Goal: Task Accomplishment & Management: Manage account settings

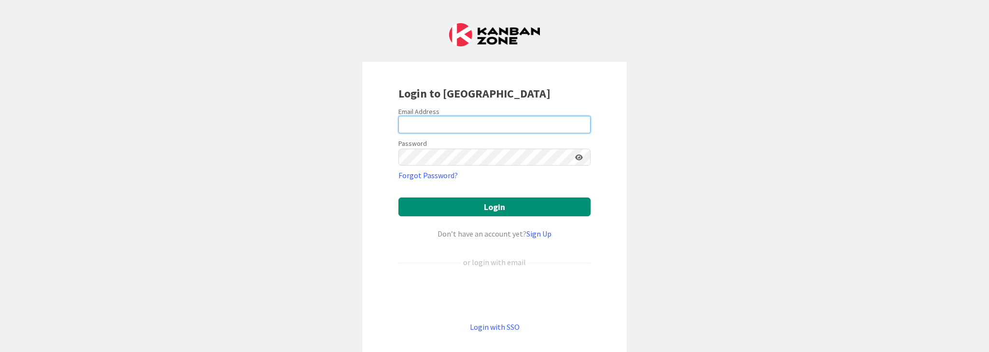
click at [430, 126] on input "email" at bounding box center [494, 124] width 192 height 17
type input "[PERSON_NAME][EMAIL_ADDRESS][DOMAIN_NAME]"
click at [398, 197] on button "Login" at bounding box center [494, 206] width 192 height 19
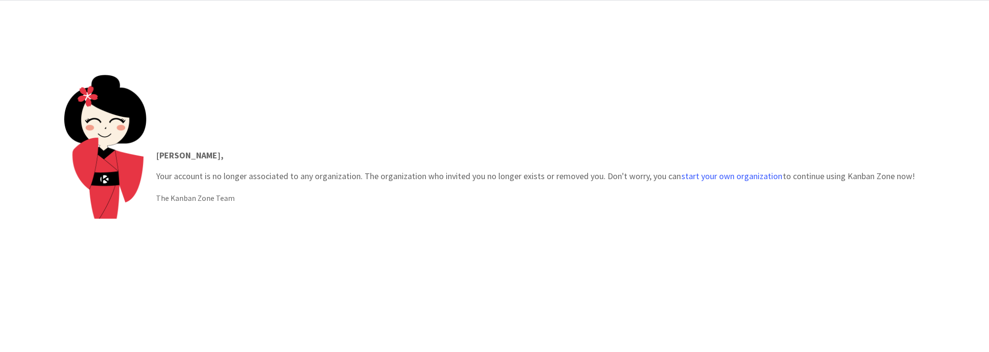
click at [168, 168] on p "Frank , Your account is no longer associated to any organization. The organizat…" at bounding box center [535, 166] width 759 height 34
click at [715, 174] on button "start your own organization" at bounding box center [732, 176] width 102 height 10
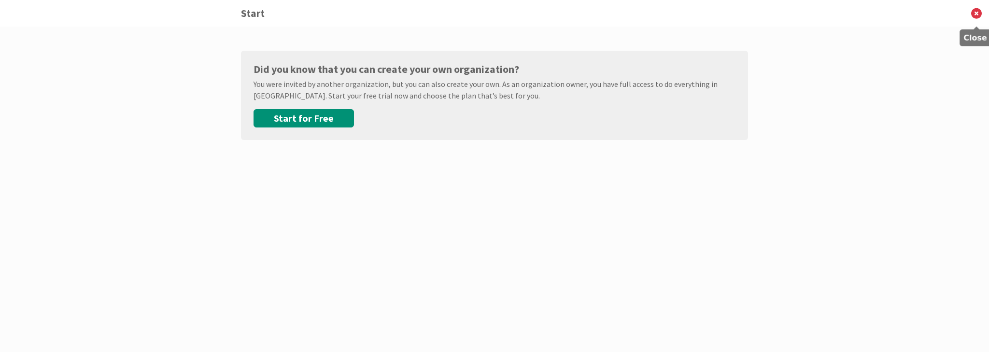
click at [977, 12] on icon at bounding box center [976, 13] width 25 height 27
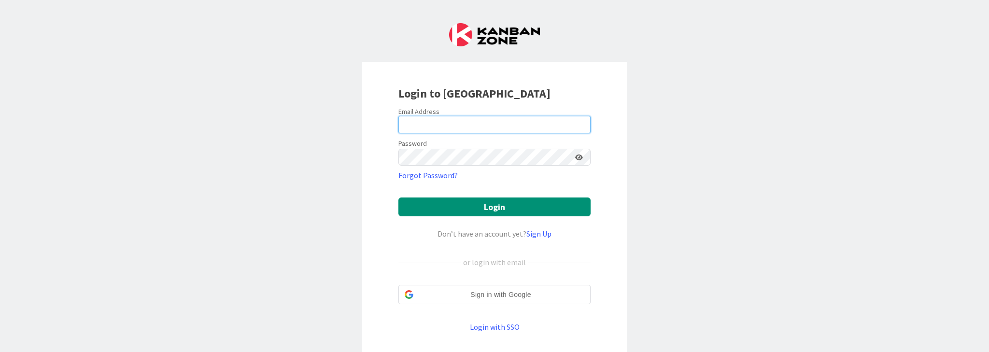
click at [460, 124] on input "email" at bounding box center [494, 124] width 192 height 17
type input "frank@whatsthevalue.eu"
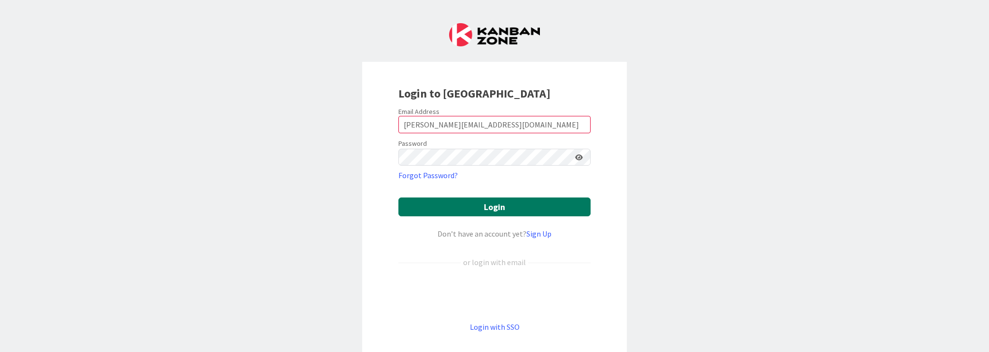
click at [494, 204] on button "Login" at bounding box center [494, 206] width 192 height 19
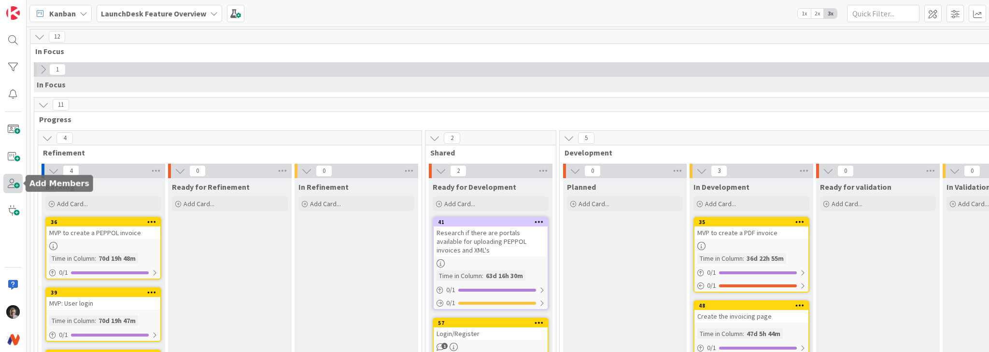
click at [14, 182] on span at bounding box center [12, 183] width 19 height 19
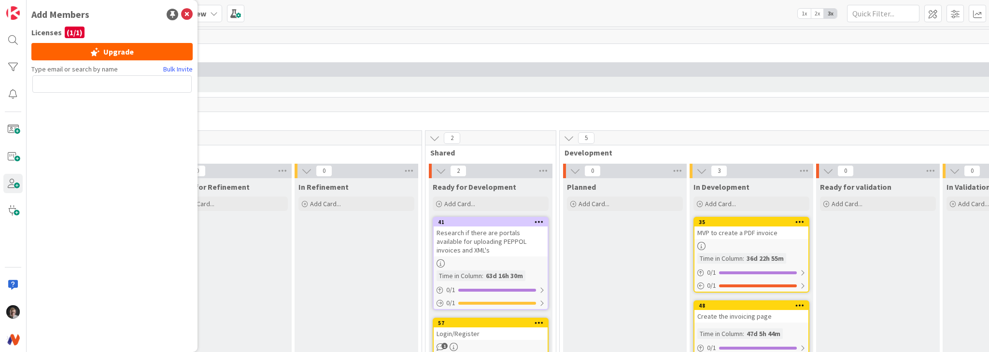
click at [110, 86] on input "text" at bounding box center [111, 83] width 159 height 17
click at [189, 14] on icon at bounding box center [187, 15] width 12 height 12
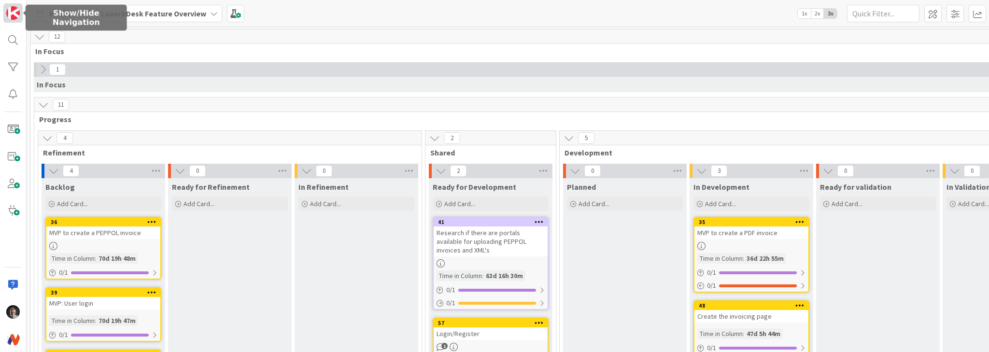
click at [14, 14] on img at bounding box center [13, 13] width 14 height 14
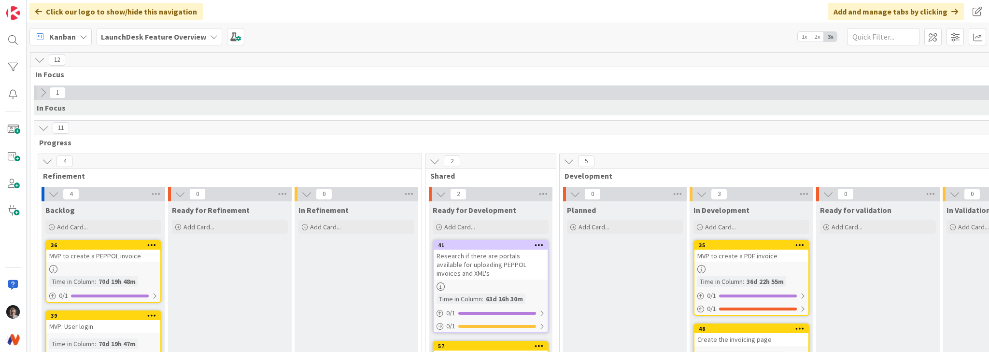
click at [83, 36] on icon at bounding box center [84, 37] width 8 height 8
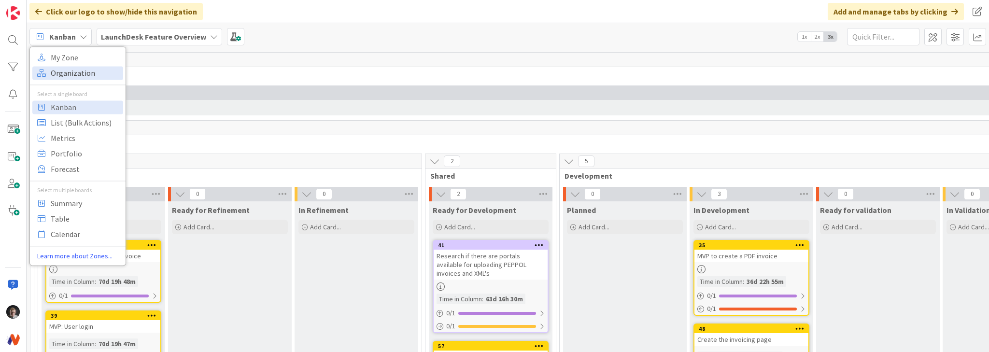
click at [74, 71] on span "Organization" at bounding box center [86, 73] width 70 height 14
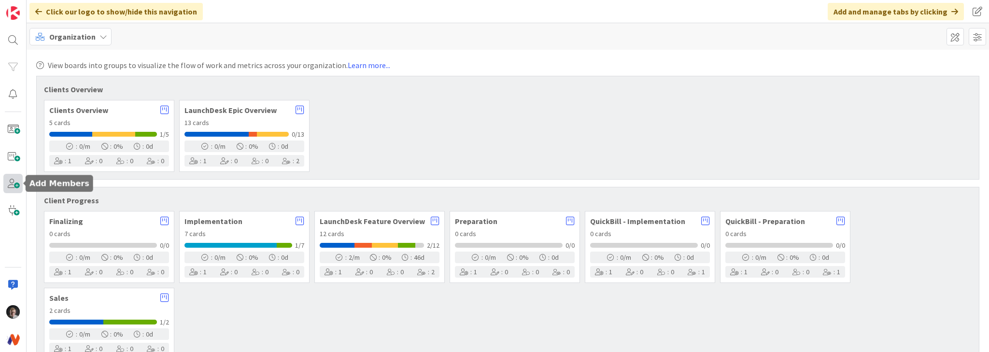
click at [14, 179] on span at bounding box center [12, 183] width 19 height 19
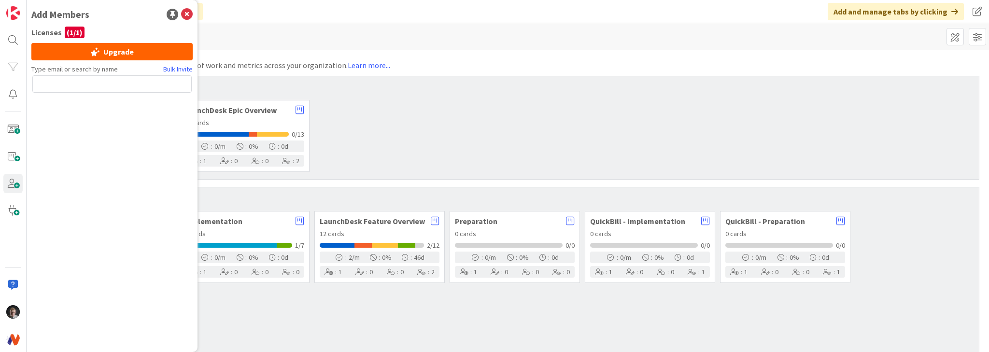
click at [114, 81] on input "text" at bounding box center [111, 83] width 159 height 17
click at [85, 86] on input "text" at bounding box center [111, 83] width 159 height 17
click at [12, 338] on img at bounding box center [13, 339] width 14 height 14
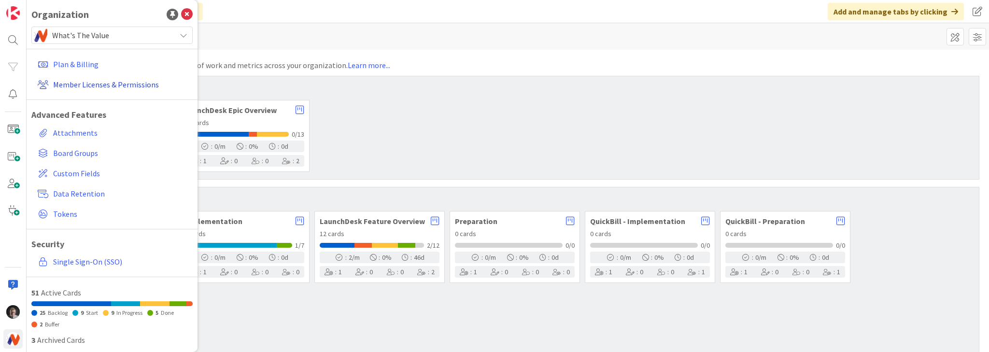
click at [105, 85] on link "Member Licenses & Permissions" at bounding box center [113, 84] width 159 height 17
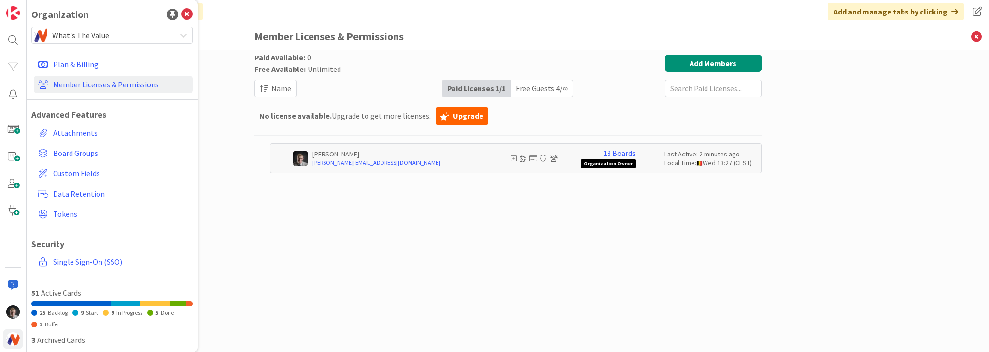
click at [537, 90] on div "Free Guests 4 / ∞" at bounding box center [542, 88] width 62 height 16
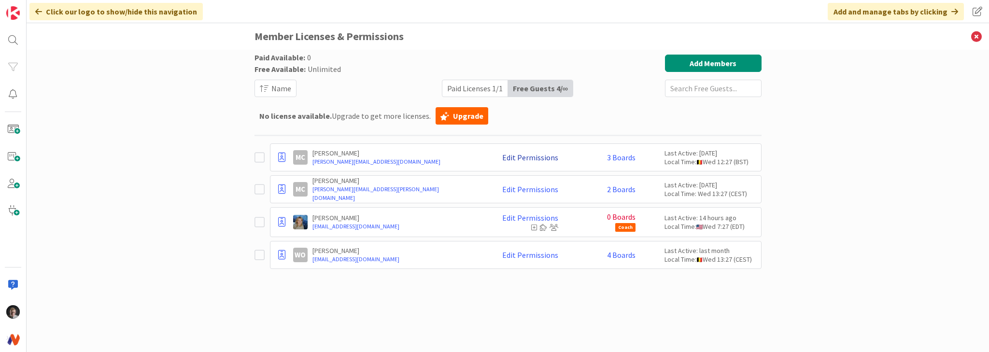
click at [529, 156] on link "Edit Permissions" at bounding box center [530, 157] width 56 height 9
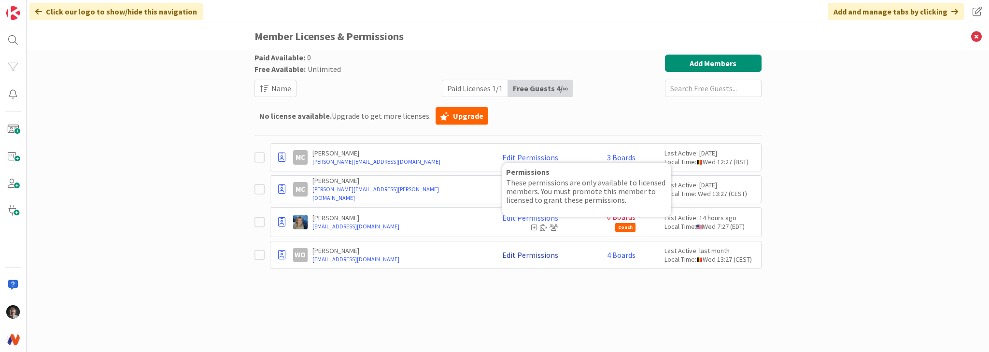
click at [531, 256] on link "Edit Permissions" at bounding box center [530, 255] width 56 height 9
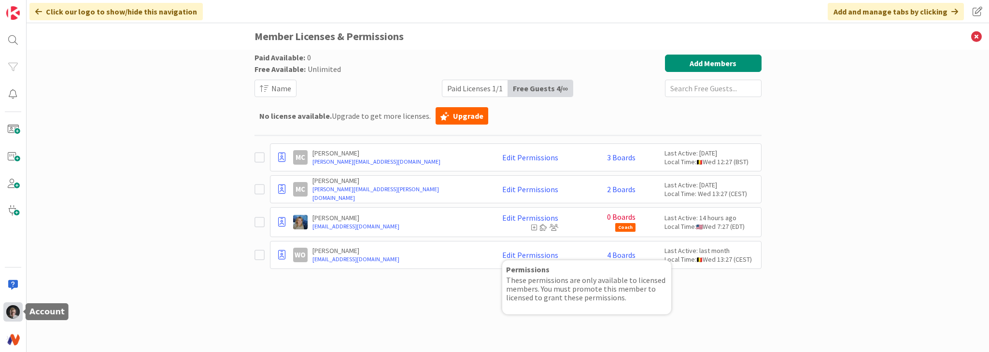
click at [14, 311] on img at bounding box center [13, 312] width 14 height 14
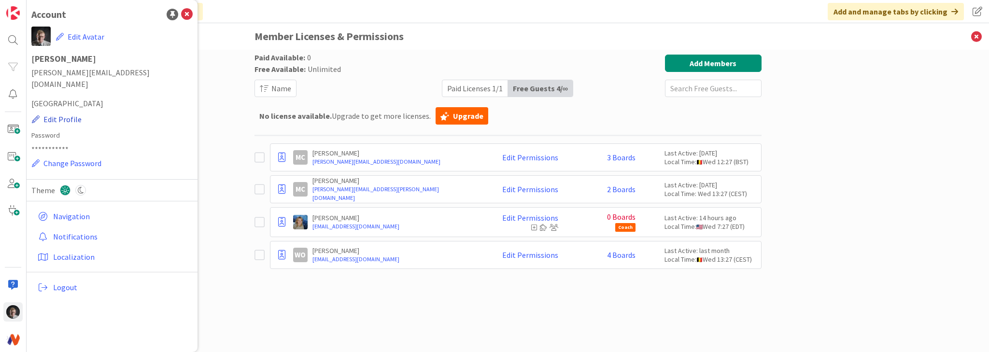
click at [65, 113] on button "Edit Profile" at bounding box center [56, 119] width 51 height 13
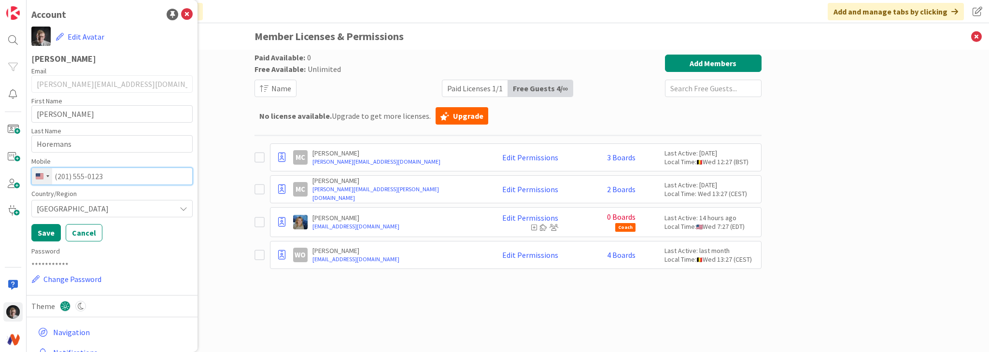
click at [129, 173] on input "tel" at bounding box center [111, 176] width 161 height 17
click at [47, 176] on div "Selected country" at bounding box center [47, 176] width 3 height 2
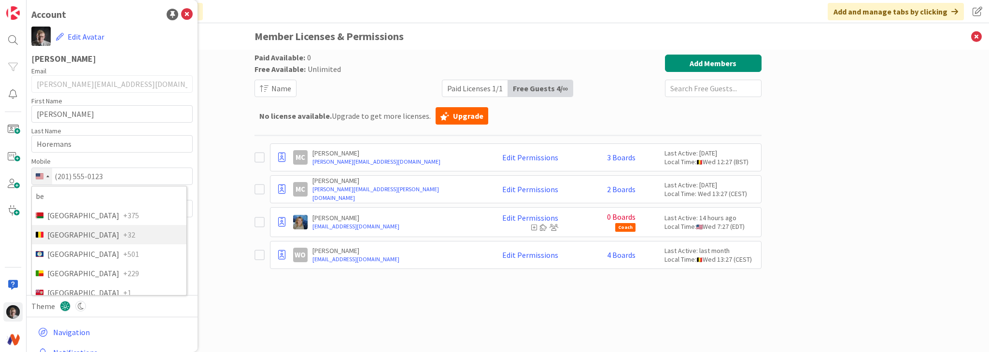
type input "be"
click at [56, 230] on span "[GEOGRAPHIC_DATA]" at bounding box center [83, 235] width 72 height 12
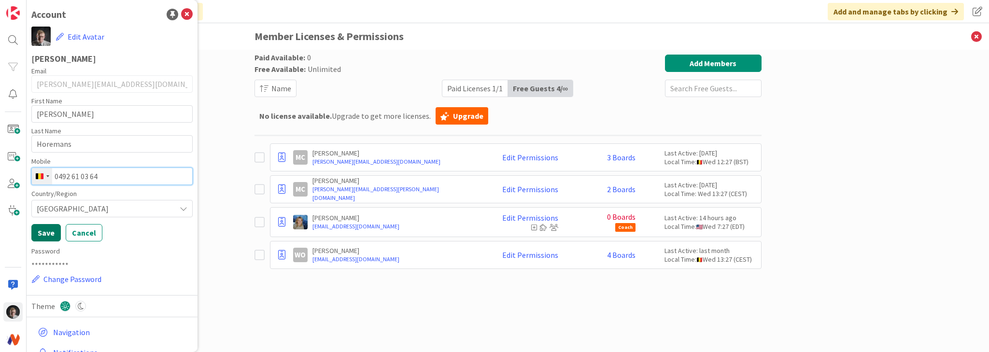
type input "0492 61 03 64"
click at [50, 234] on button "Save" at bounding box center [45, 232] width 29 height 17
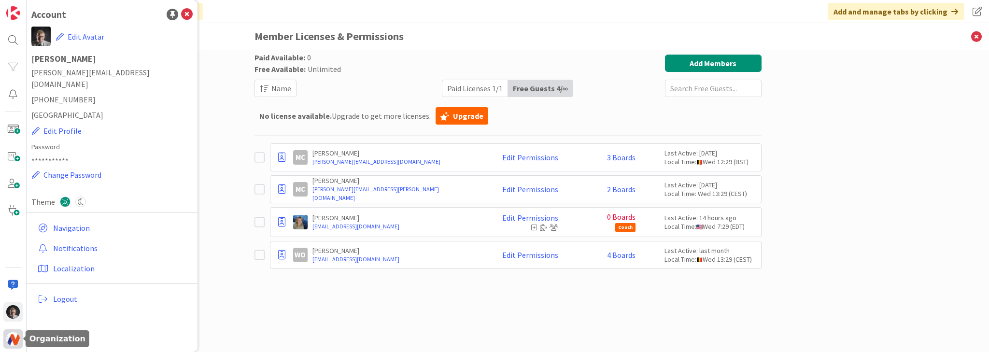
click at [14, 338] on img at bounding box center [13, 339] width 14 height 14
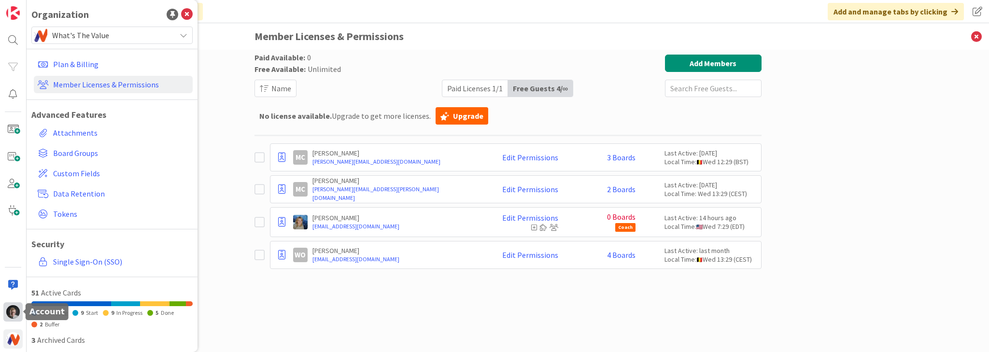
click at [9, 311] on img at bounding box center [13, 312] width 14 height 14
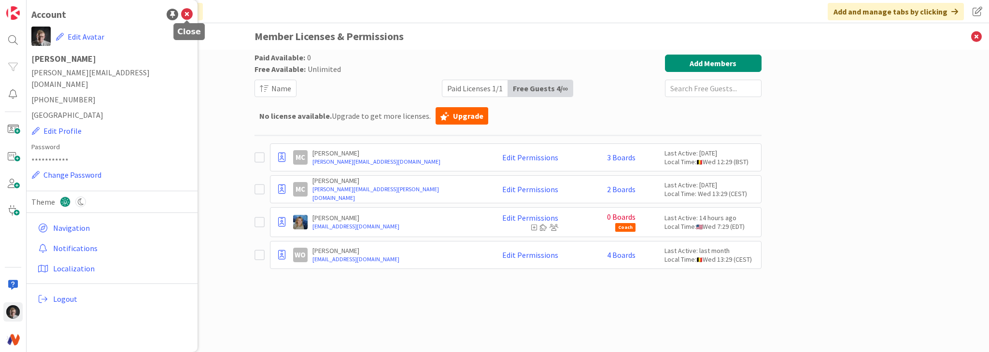
click at [189, 17] on icon at bounding box center [187, 15] width 12 height 12
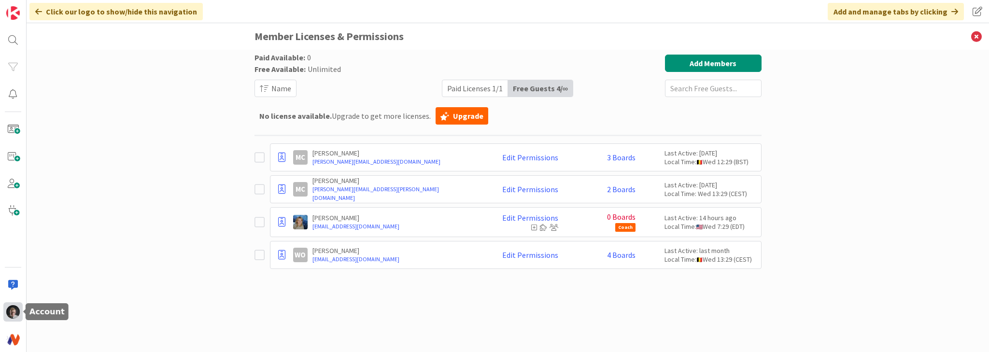
click at [16, 312] on img at bounding box center [13, 312] width 14 height 14
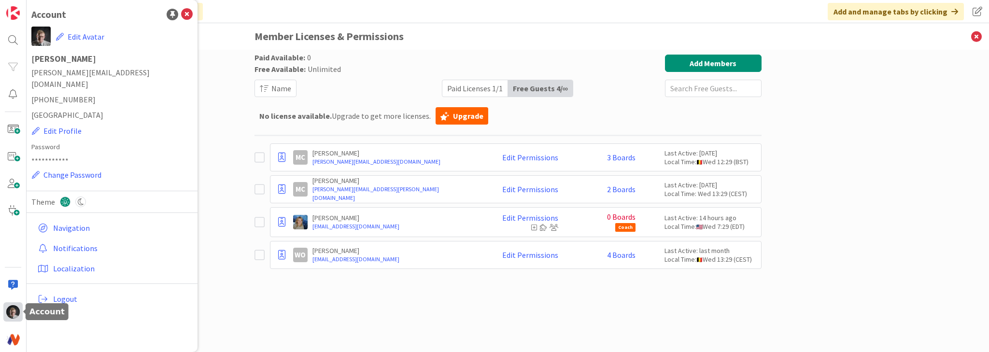
click at [16, 312] on img at bounding box center [13, 312] width 14 height 14
click at [10, 346] on div at bounding box center [12, 338] width 19 height 19
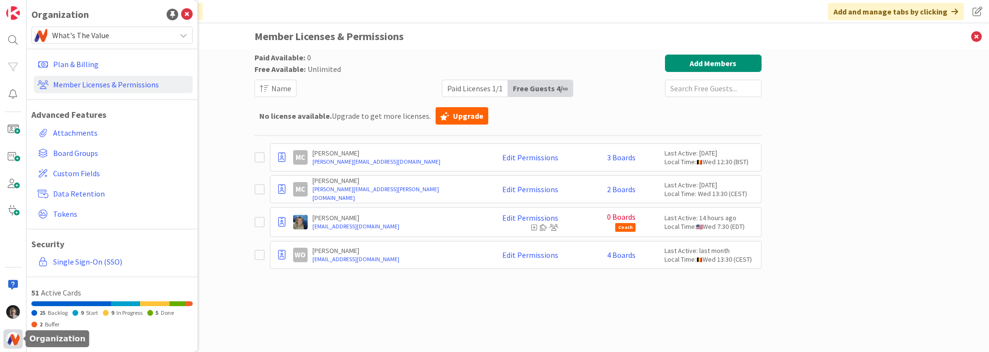
click at [10, 345] on img at bounding box center [13, 339] width 14 height 14
click at [13, 315] on img at bounding box center [13, 312] width 14 height 14
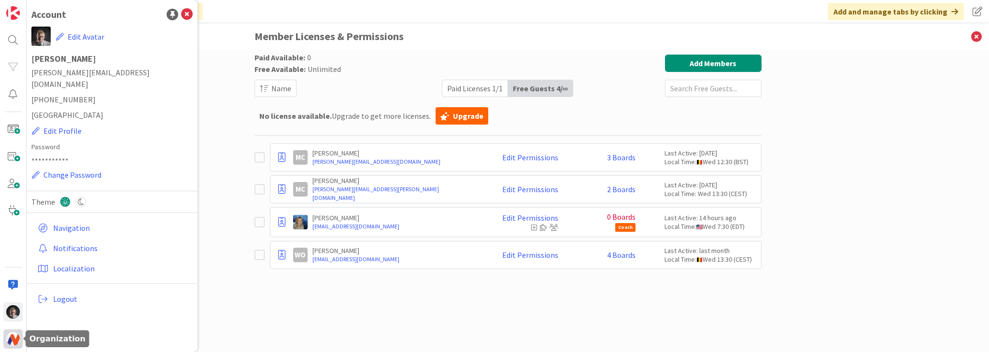
click at [10, 339] on img at bounding box center [13, 339] width 14 height 14
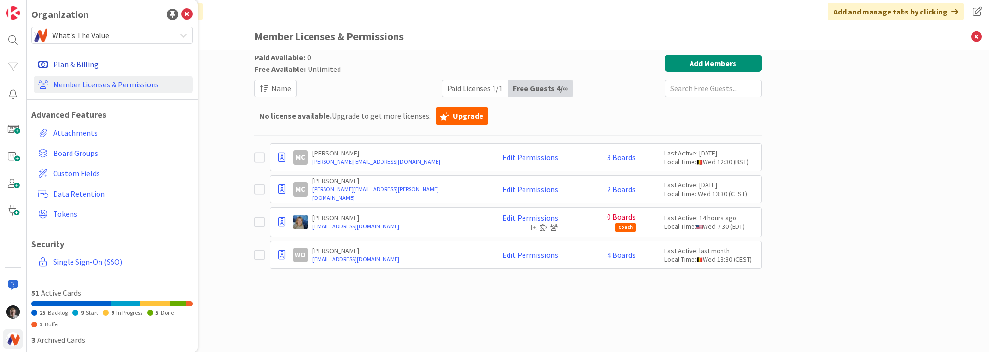
click at [83, 64] on link "Plan & Billing" at bounding box center [113, 64] width 159 height 17
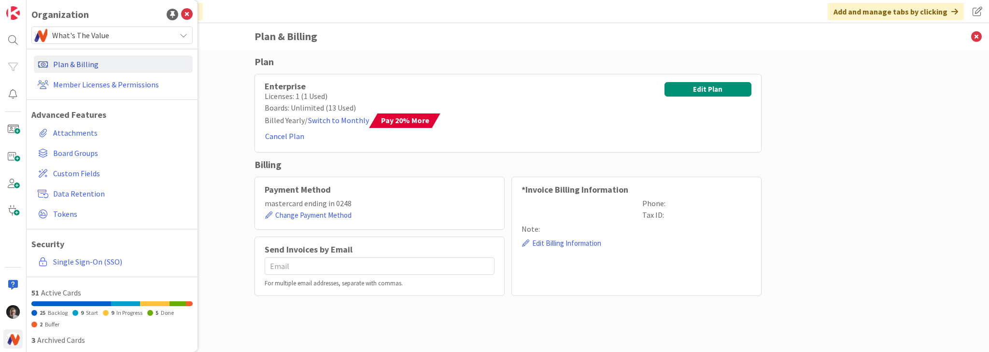
type input "facturen@whatsthevalue.eu"
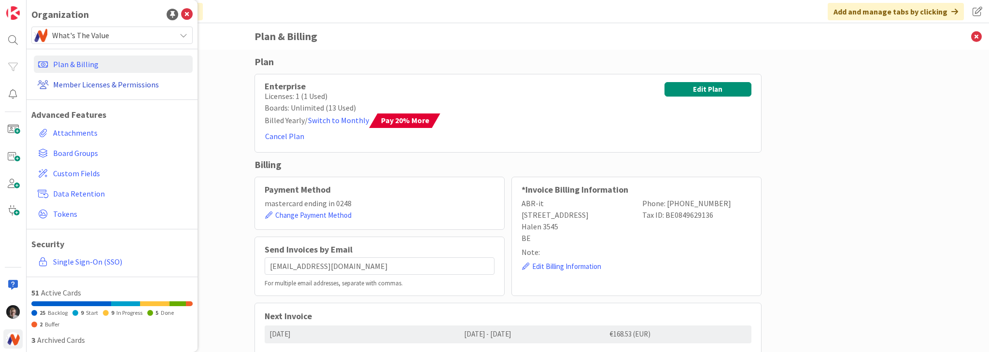
click at [73, 85] on link "Member Licenses & Permissions" at bounding box center [113, 84] width 159 height 17
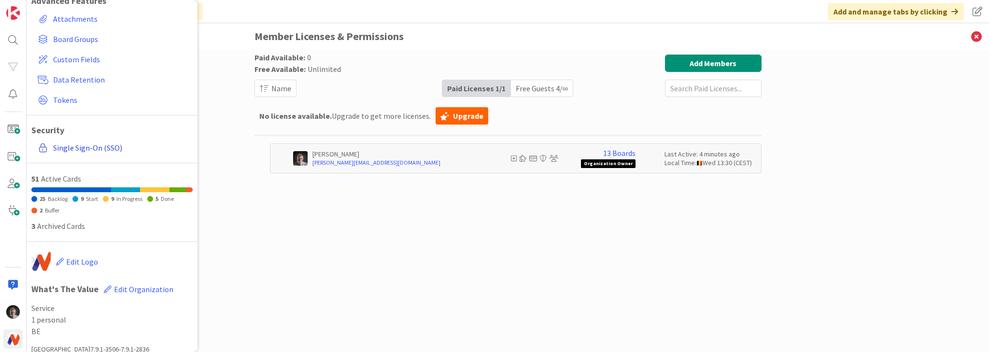
scroll to position [123, 0]
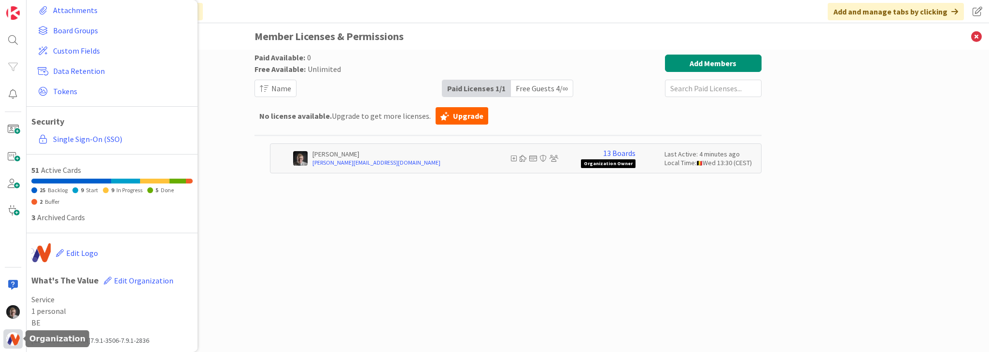
click at [12, 338] on img at bounding box center [13, 339] width 14 height 14
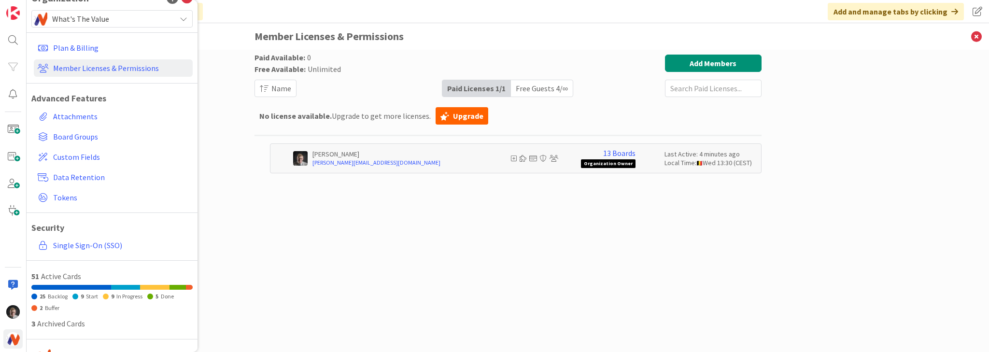
scroll to position [0, 0]
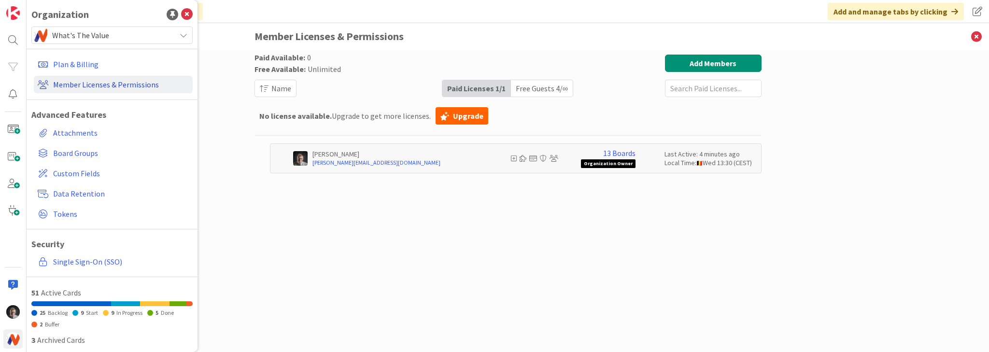
click at [96, 85] on link "Member Licenses & Permissions" at bounding box center [113, 84] width 159 height 17
click at [537, 85] on div "Free Guests 4 / ∞" at bounding box center [542, 88] width 62 height 16
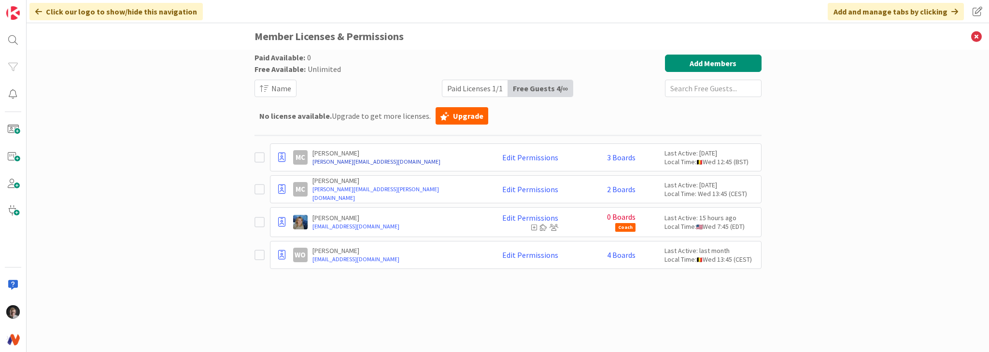
click at [354, 160] on link "[PERSON_NAME][EMAIL_ADDRESS][DOMAIN_NAME]" at bounding box center [396, 161] width 169 height 9
click at [540, 155] on link "Edit Permissions" at bounding box center [530, 157] width 56 height 9
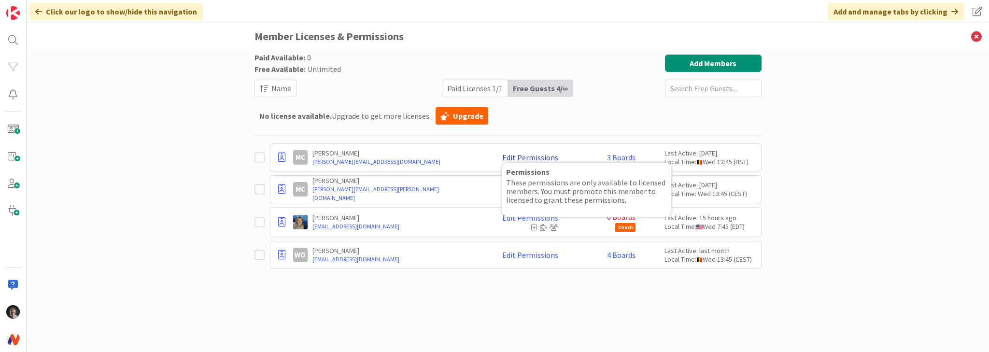
click at [540, 155] on link "Edit Permissions" at bounding box center [530, 157] width 56 height 9
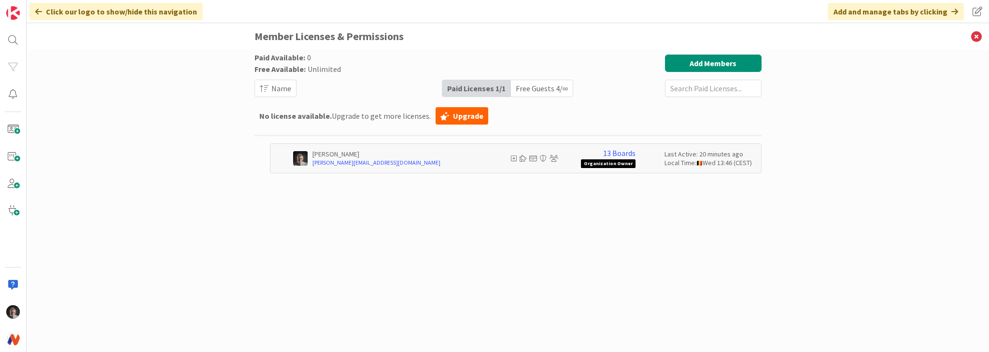
click at [529, 85] on div "Free Guests 4 / ∞" at bounding box center [542, 88] width 62 height 16
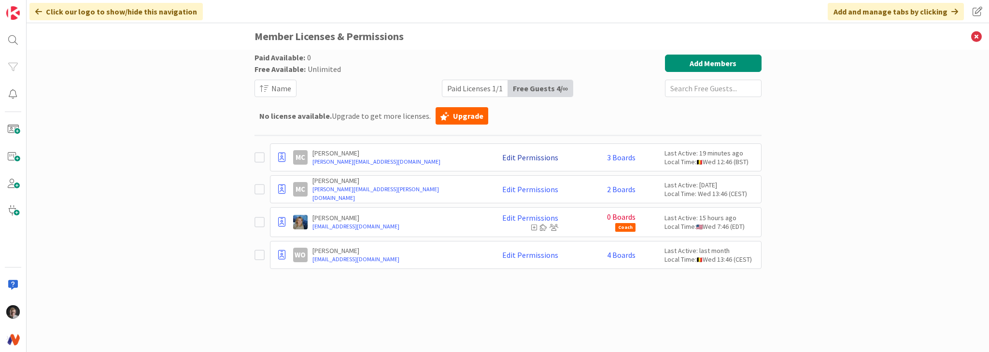
click at [537, 156] on link "Edit Permissions" at bounding box center [530, 157] width 56 height 9
click at [595, 111] on div "No license available. Upgrade to get more licenses. Upgrade" at bounding box center [507, 115] width 507 height 23
click at [531, 156] on link "Edit Permissions" at bounding box center [530, 157] width 56 height 9
click at [592, 110] on div "No license available. Upgrade to get more licenses. Upgrade" at bounding box center [507, 115] width 507 height 23
click at [544, 255] on link "Edit Permissions" at bounding box center [530, 255] width 56 height 9
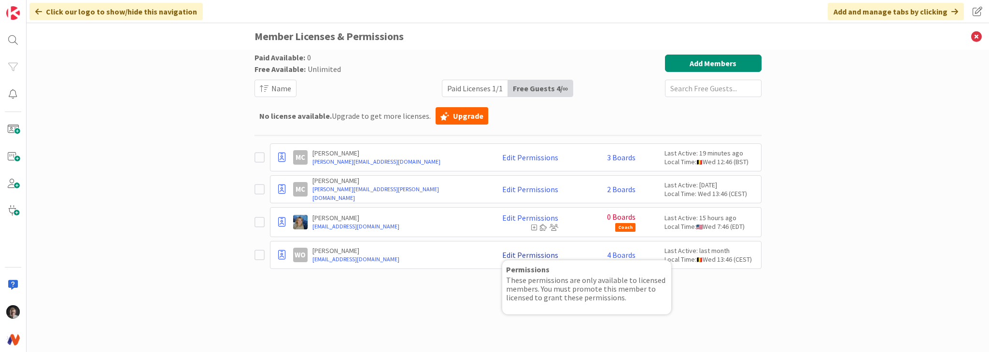
click at [533, 254] on link "Edit Permissions" at bounding box center [530, 255] width 56 height 9
click at [611, 110] on div "No license available. Upgrade to get more licenses. Upgrade" at bounding box center [507, 115] width 507 height 23
click at [536, 216] on link "Edit Permissions" at bounding box center [530, 217] width 56 height 9
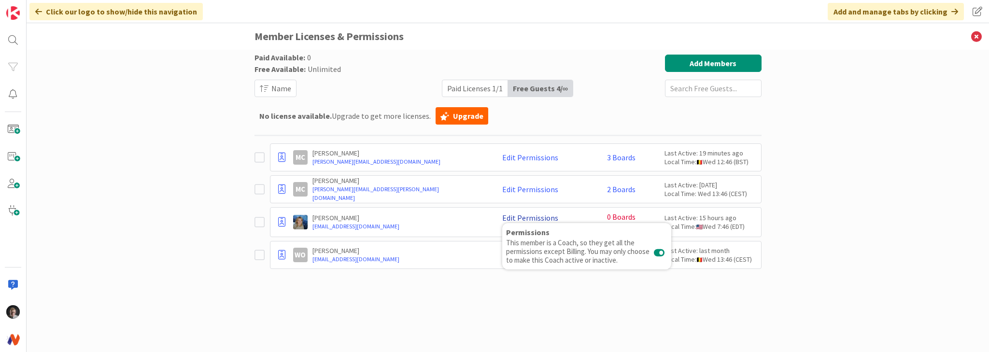
click at [549, 216] on link "Edit Permissions" at bounding box center [530, 217] width 56 height 9
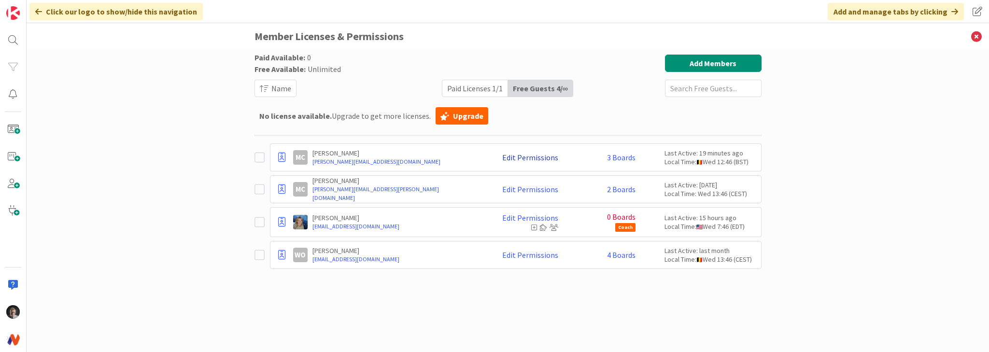
click at [526, 157] on link "Edit Permissions" at bounding box center [530, 157] width 56 height 9
click at [531, 188] on link "Edit Permissions" at bounding box center [530, 189] width 56 height 9
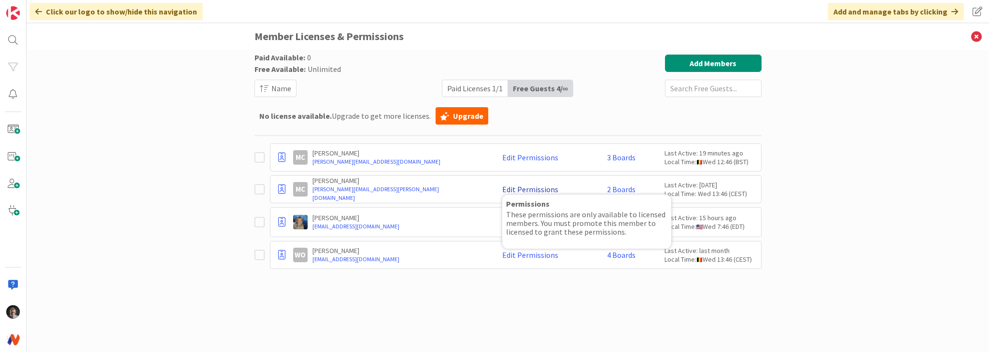
click at [531, 188] on link "Edit Permissions" at bounding box center [530, 189] width 56 height 9
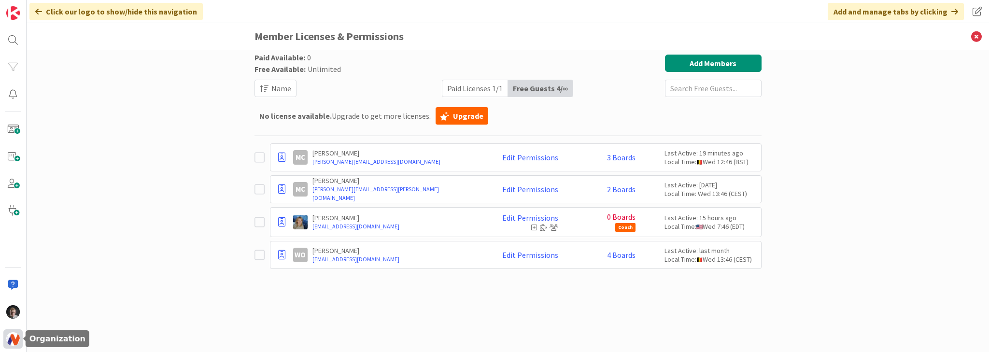
click at [9, 340] on img at bounding box center [13, 339] width 14 height 14
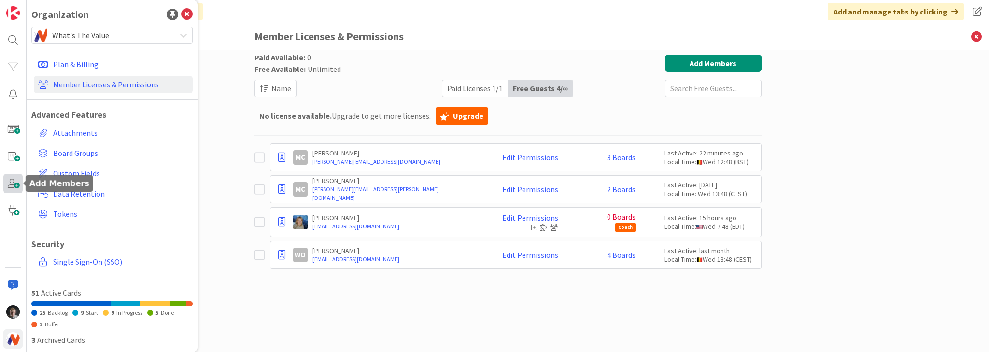
click at [12, 187] on span at bounding box center [12, 183] width 19 height 19
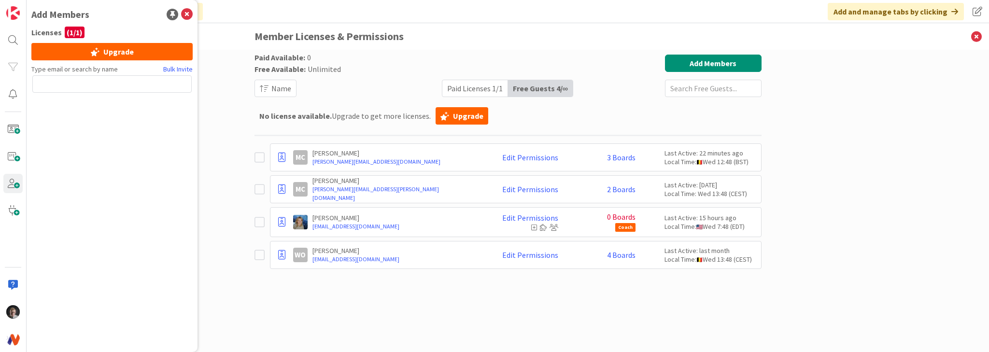
click at [84, 78] on input "text" at bounding box center [111, 83] width 159 height 17
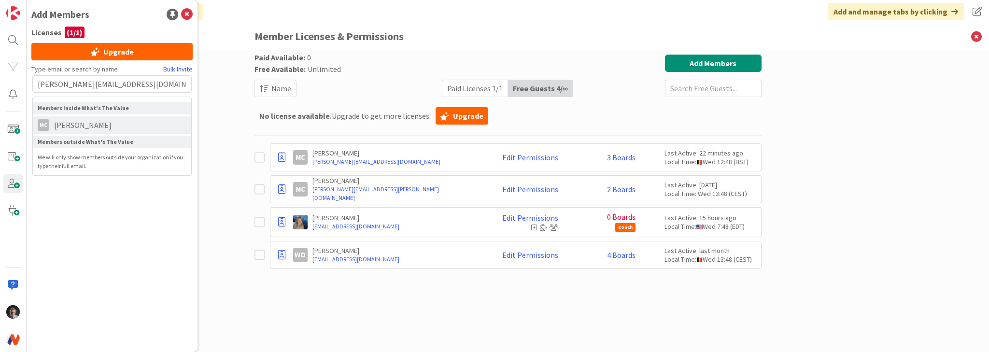
type input "[PERSON_NAME][EMAIL_ADDRESS][DOMAIN_NAME]"
click at [87, 125] on span "[PERSON_NAME]" at bounding box center [82, 125] width 67 height 12
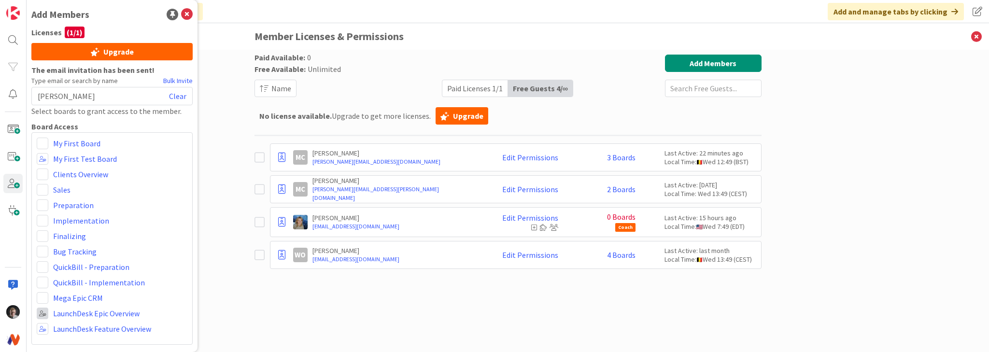
click at [44, 313] on span at bounding box center [43, 314] width 12 height 12
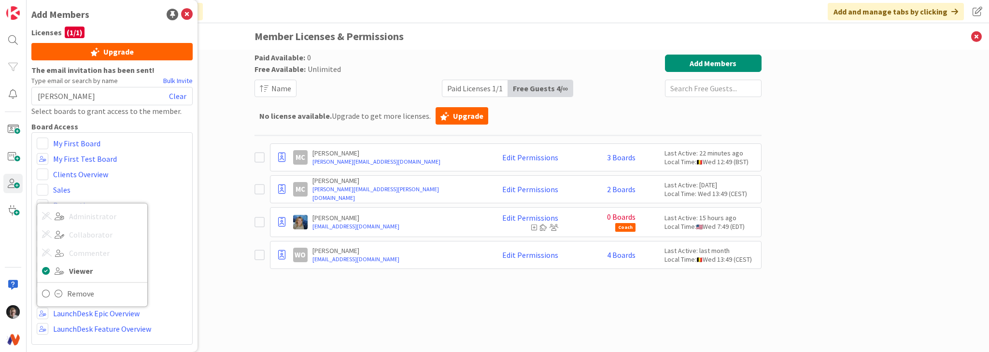
click at [144, 178] on div "Clients Overview" at bounding box center [112, 175] width 151 height 12
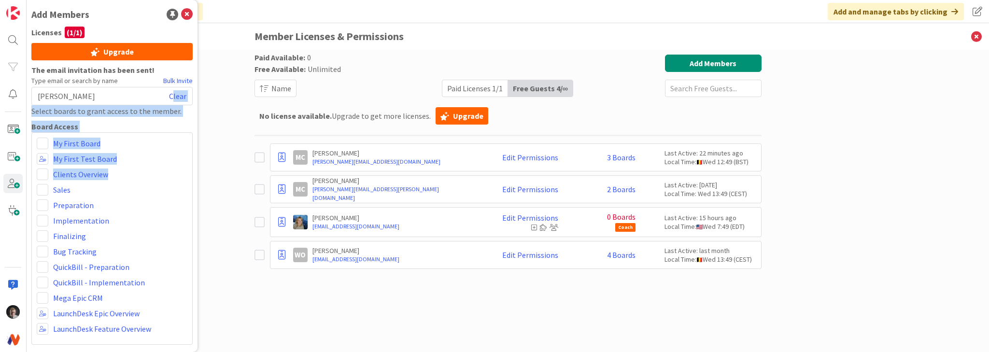
drag, startPoint x: 174, startPoint y: 97, endPoint x: 173, endPoint y: 173, distance: 75.8
click at [173, 173] on div "The email invitation has been sent! Type email or search by name Bulk Invite [P…" at bounding box center [111, 204] width 161 height 281
click at [147, 180] on div "My First Board My First Test Board Clients Overview Sales Preparation Implement…" at bounding box center [111, 238] width 161 height 212
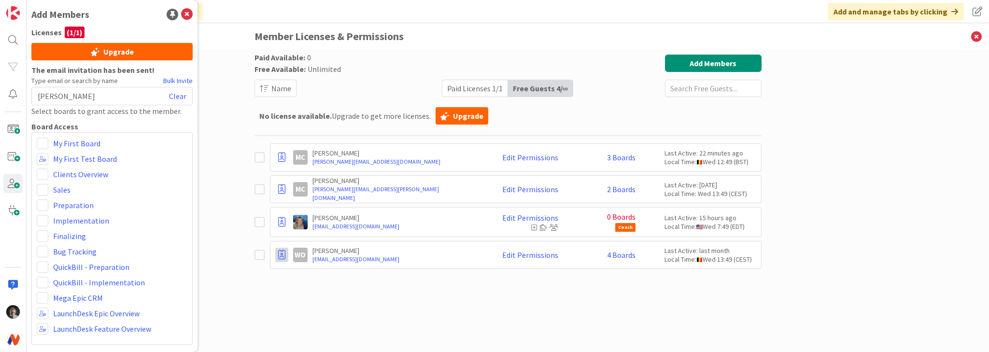
click at [279, 255] on icon at bounding box center [281, 255] width 7 height 10
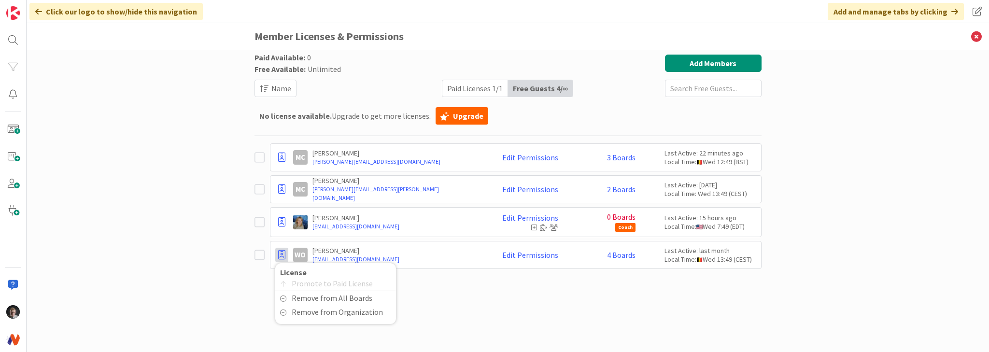
click at [409, 250] on p "[PERSON_NAME]" at bounding box center [396, 250] width 169 height 9
click at [280, 253] on icon at bounding box center [281, 255] width 7 height 10
click at [280, 156] on icon at bounding box center [281, 158] width 7 height 10
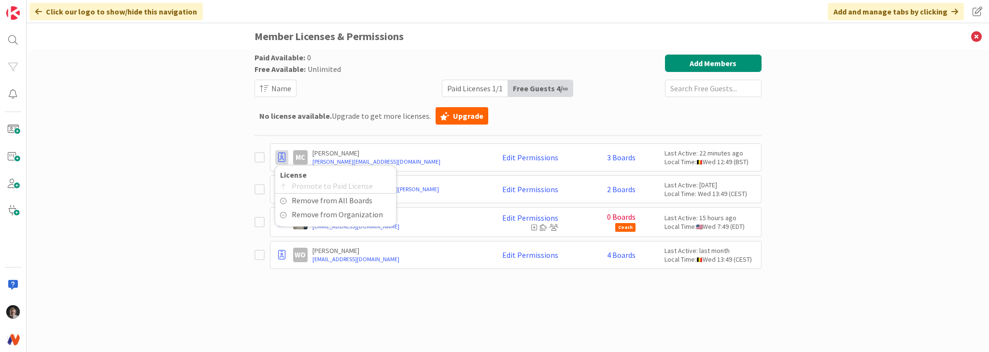
click at [280, 156] on icon at bounding box center [281, 158] width 7 height 10
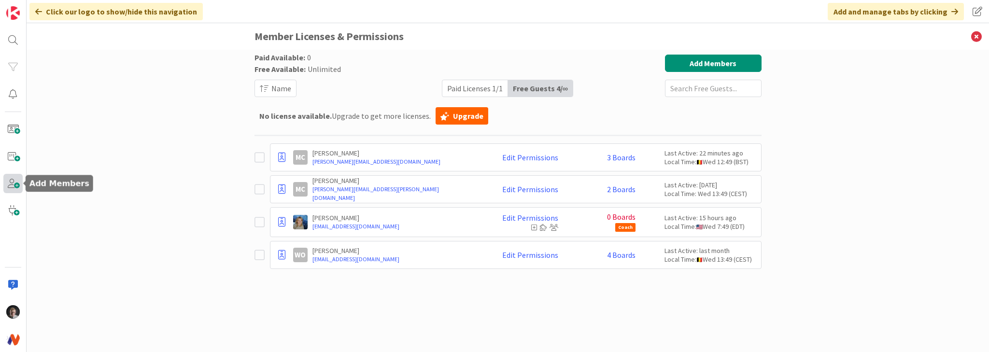
click at [12, 181] on span at bounding box center [12, 183] width 19 height 19
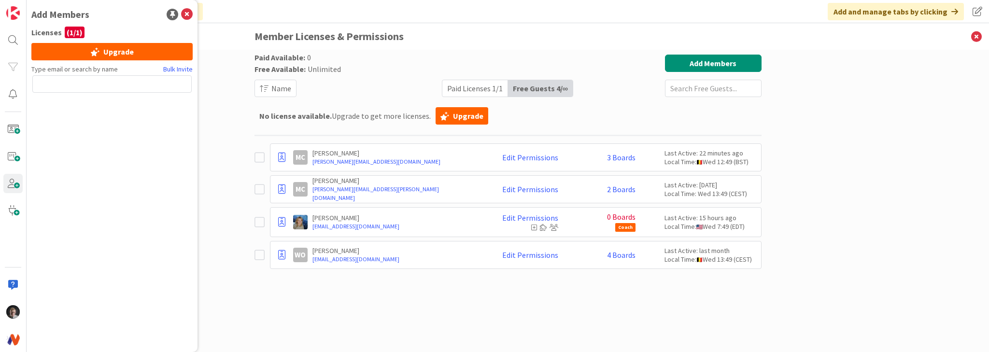
click at [95, 85] on input "text" at bounding box center [111, 83] width 159 height 17
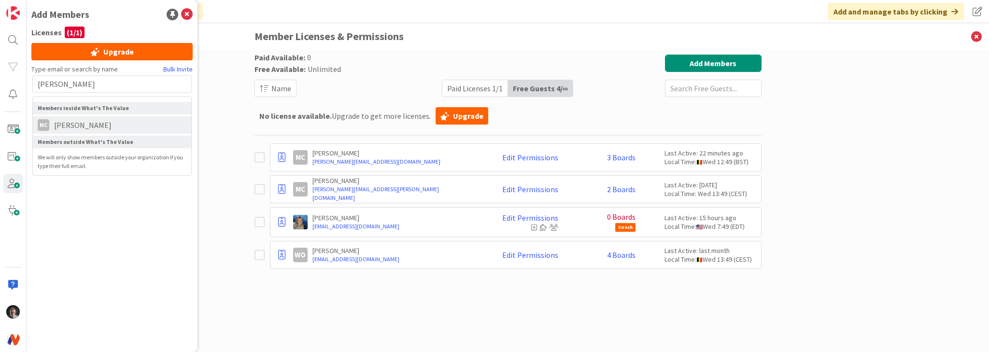
type input "[PERSON_NAME]"
click at [87, 122] on span "[PERSON_NAME]" at bounding box center [82, 125] width 67 height 12
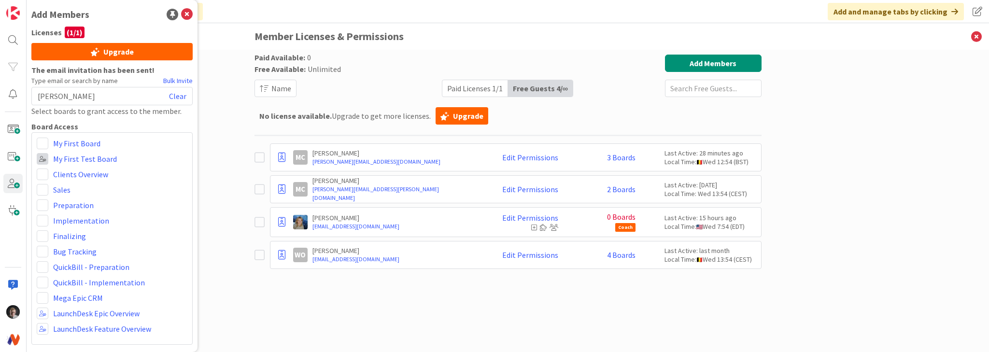
click at [41, 156] on span at bounding box center [43, 159] width 12 height 12
click at [212, 183] on div "Paid Available: 0 Free Available: Unlimited Name Paid Licenses 1 / 1 Free Guest…" at bounding box center [508, 201] width 962 height 302
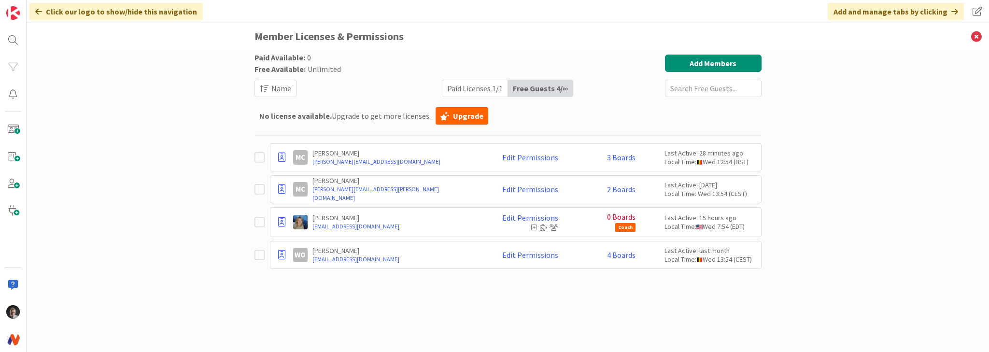
click at [261, 158] on icon at bounding box center [261, 158] width 14 height 12
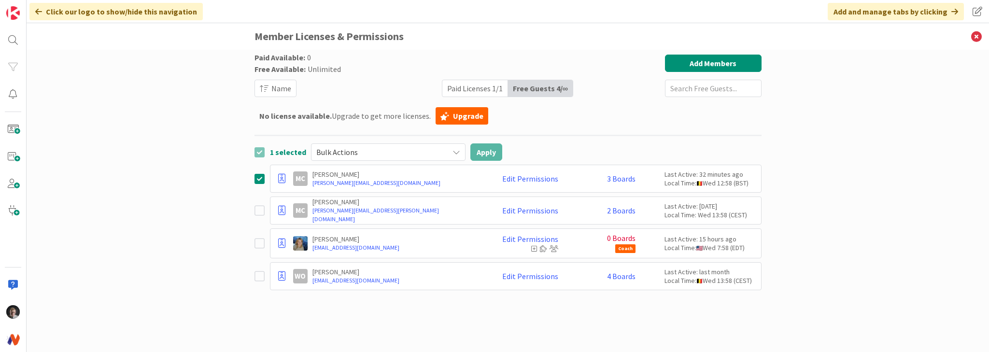
click at [452, 154] on icon at bounding box center [456, 152] width 8 height 8
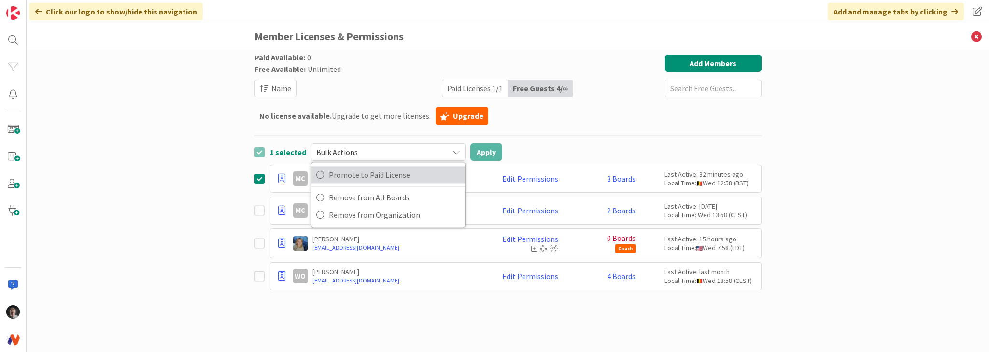
click at [375, 177] on span "Promote to Paid License" at bounding box center [394, 175] width 131 height 14
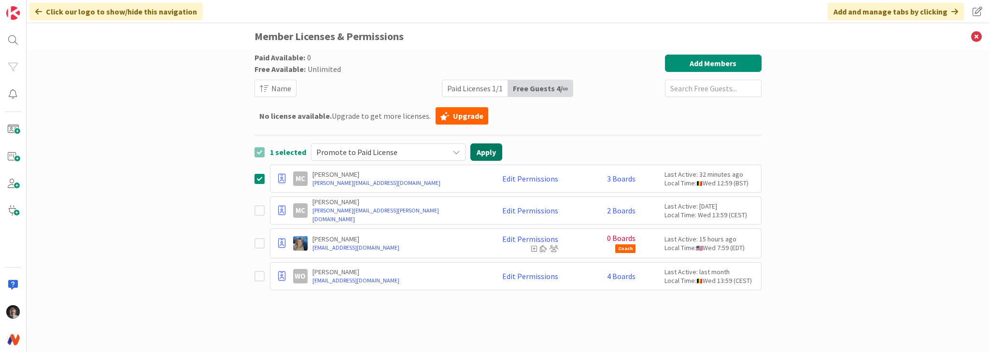
click at [485, 151] on button "Apply" at bounding box center [486, 151] width 32 height 17
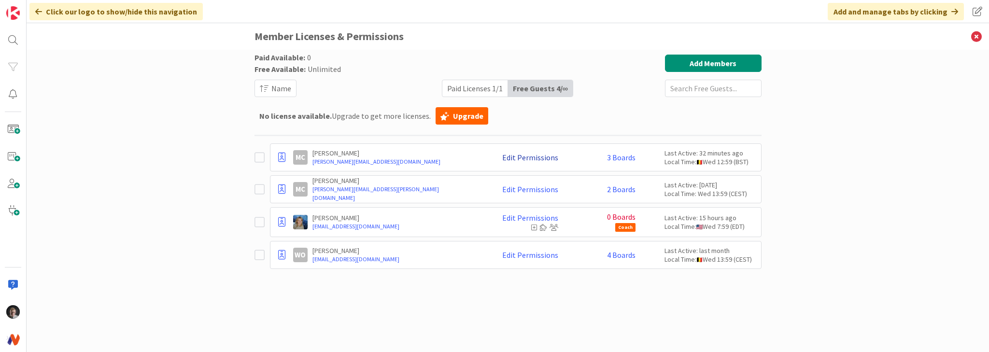
click at [518, 157] on link "Edit Permissions" at bounding box center [530, 157] width 56 height 9
click at [658, 122] on div "No license available. Upgrade to get more licenses. Upgrade" at bounding box center [507, 115] width 507 height 23
click at [257, 221] on icon at bounding box center [261, 222] width 14 height 12
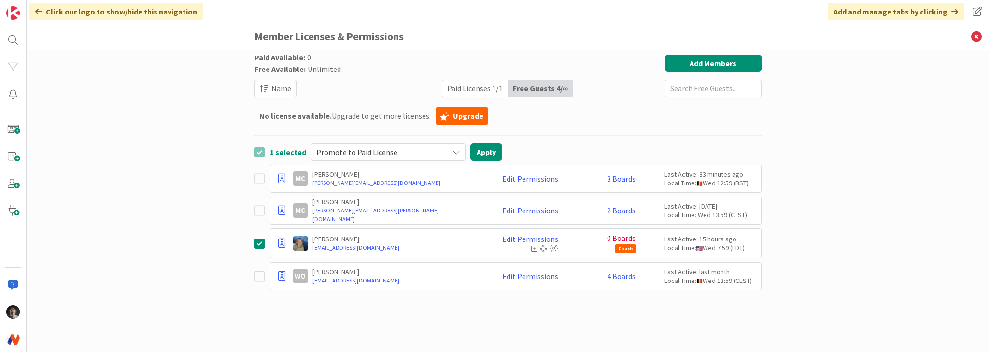
click at [453, 153] on icon at bounding box center [456, 152] width 8 height 8
click at [260, 150] on icon at bounding box center [261, 152] width 14 height 12
click at [522, 146] on div "4 selected Promote to Paid License Promote to Paid License Remove from All Boar…" at bounding box center [507, 151] width 507 height 17
click at [207, 150] on div "Paid Available: 0 Free Available: Unlimited Name Paid Licenses 1 / 1 Free Guest…" at bounding box center [508, 201] width 962 height 302
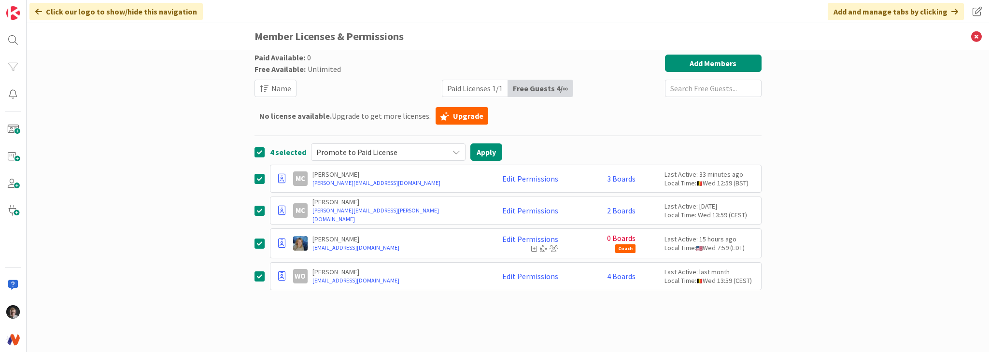
click at [259, 151] on icon at bounding box center [261, 152] width 14 height 12
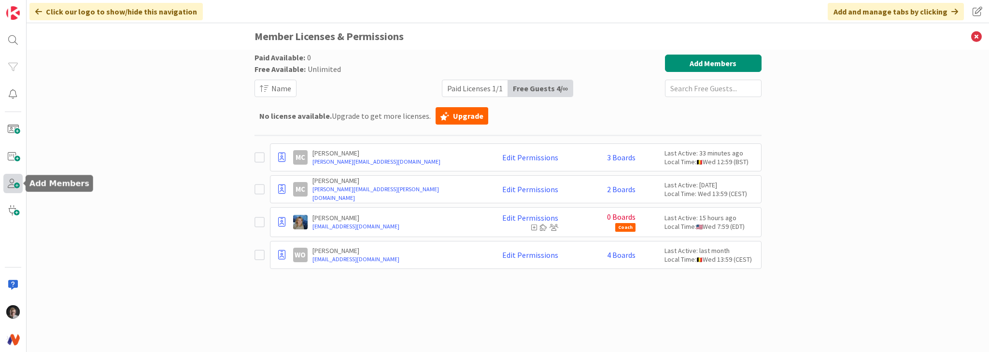
click at [10, 187] on span at bounding box center [12, 183] width 19 height 19
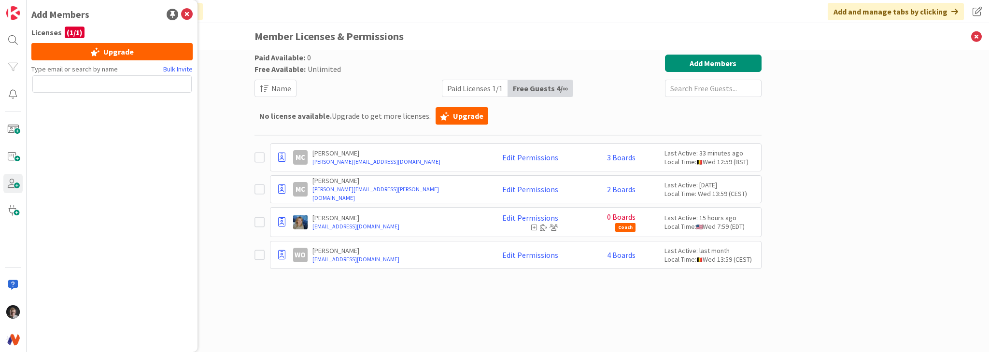
click at [145, 85] on input "text" at bounding box center [111, 83] width 159 height 17
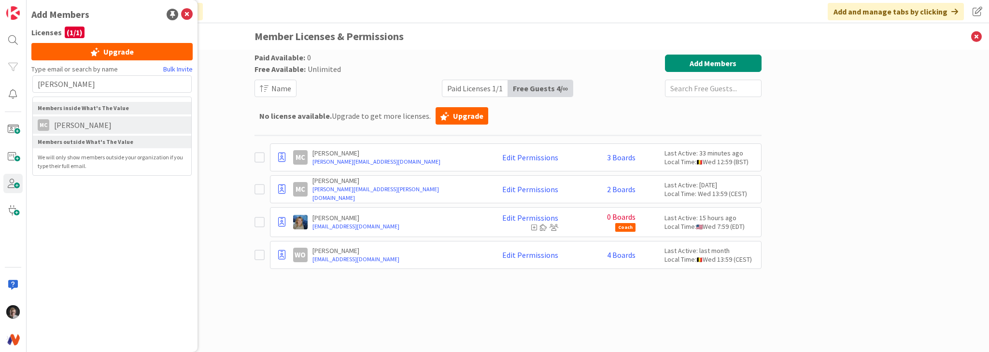
type input "[PERSON_NAME]"
click at [102, 124] on span "[PERSON_NAME]" at bounding box center [82, 125] width 67 height 12
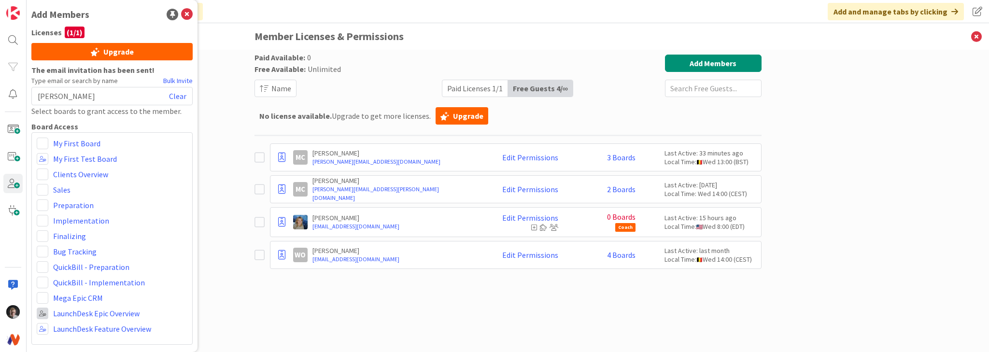
click at [42, 311] on span at bounding box center [43, 314] width 12 height 12
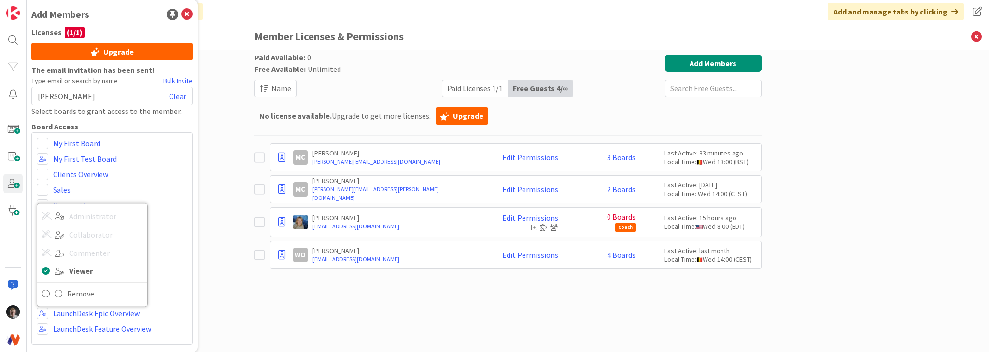
click at [479, 91] on div "Paid Licenses 1 / 1" at bounding box center [475, 88] width 66 height 16
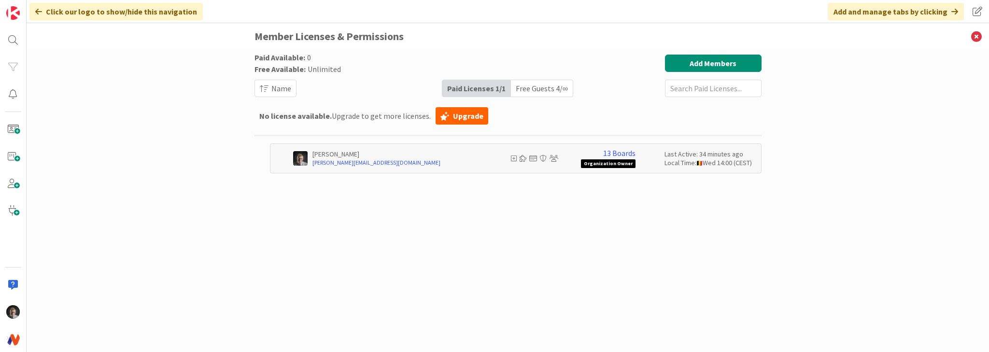
click at [540, 88] on div "Free Guests 4 / ∞" at bounding box center [542, 88] width 62 height 16
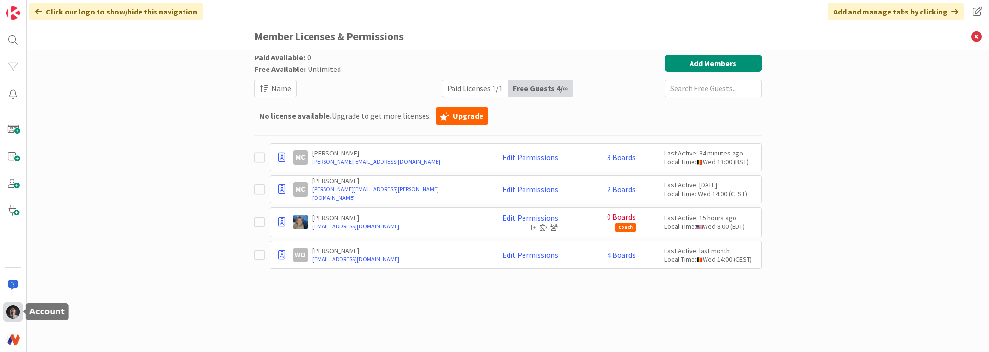
click at [10, 309] on img at bounding box center [13, 312] width 14 height 14
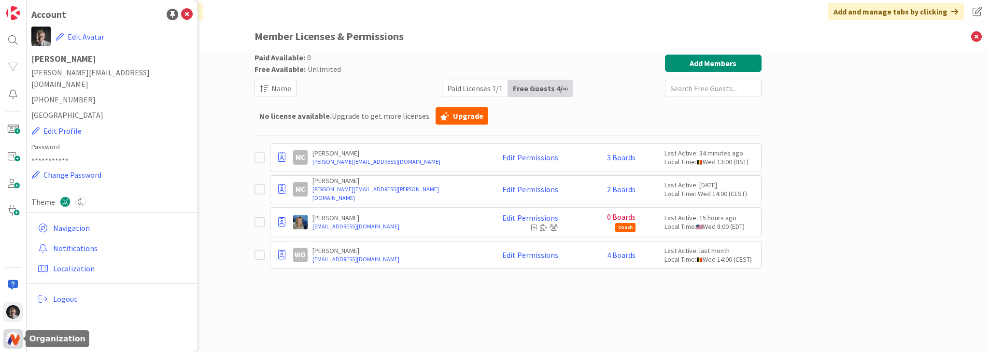
click at [15, 339] on img at bounding box center [13, 339] width 14 height 14
